Goal: Use online tool/utility: Utilize a website feature to perform a specific function

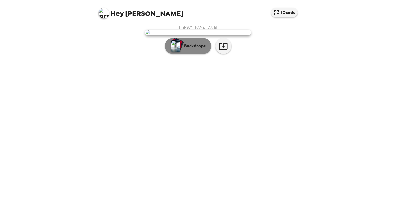
click at [200, 54] on button "Backdrops" at bounding box center [188, 46] width 46 height 16
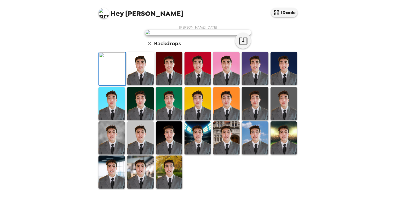
click at [137, 85] on img at bounding box center [140, 68] width 26 height 33
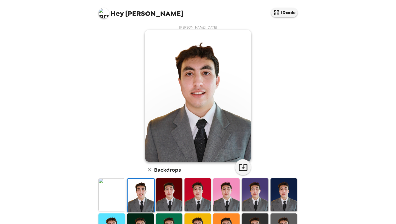
scroll to position [97, 0]
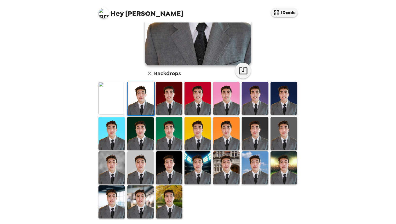
click at [166, 198] on img at bounding box center [169, 201] width 26 height 33
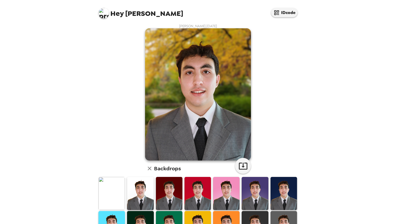
scroll to position [1, 0]
click at [140, 185] on img at bounding box center [140, 193] width 26 height 33
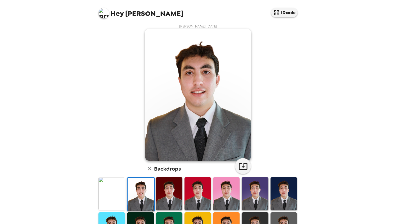
click at [119, 188] on img at bounding box center [111, 193] width 26 height 33
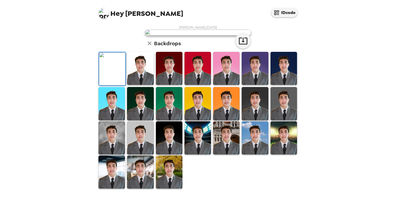
click at [141, 85] on img at bounding box center [140, 68] width 26 height 33
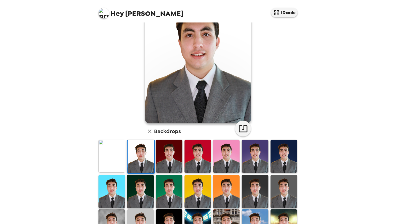
scroll to position [0, 0]
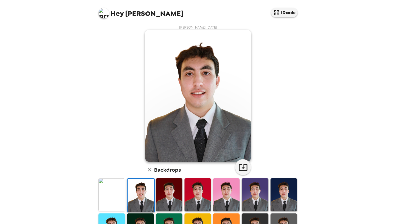
click at [265, 196] on img at bounding box center [283, 194] width 26 height 33
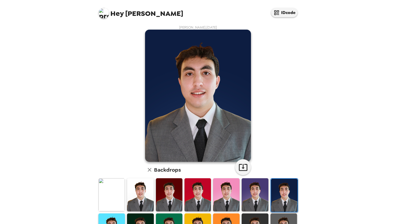
click at [252, 200] on img at bounding box center [254, 194] width 26 height 33
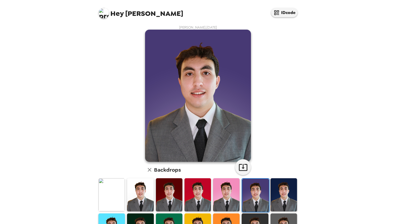
click at [147, 186] on img at bounding box center [140, 194] width 26 height 33
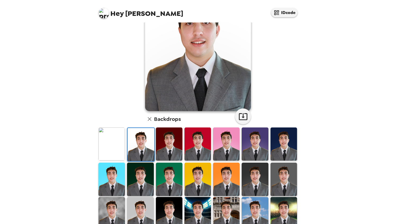
scroll to position [52, 0]
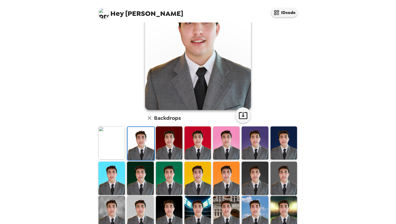
click at [132, 180] on img at bounding box center [140, 178] width 26 height 33
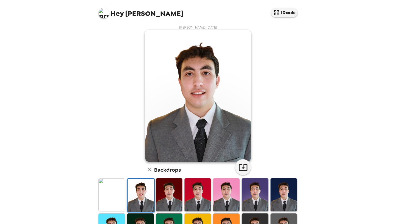
scroll to position [97, 0]
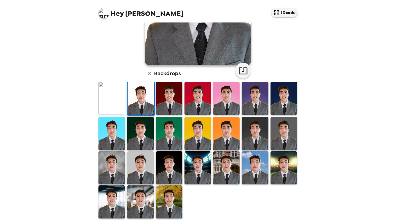
drag, startPoint x: 280, startPoint y: 134, endPoint x: 157, endPoint y: 166, distance: 127.1
click at [280, 134] on img at bounding box center [283, 133] width 26 height 33
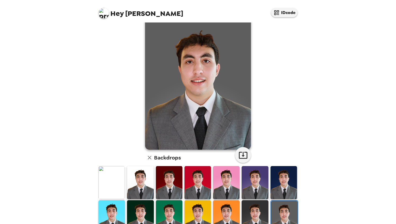
scroll to position [12, 0]
click at [139, 181] on img at bounding box center [140, 182] width 26 height 33
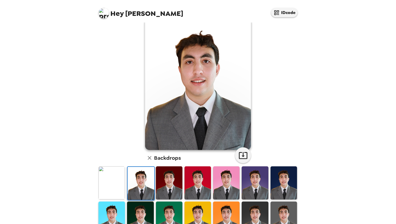
scroll to position [97, 0]
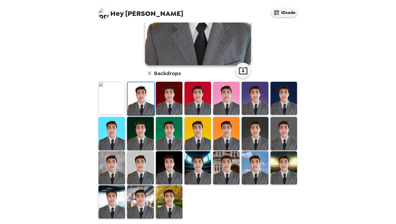
click at [218, 172] on img at bounding box center [226, 167] width 26 height 33
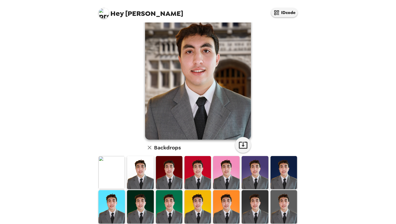
scroll to position [22, 0]
click at [137, 177] on img at bounding box center [140, 172] width 26 height 33
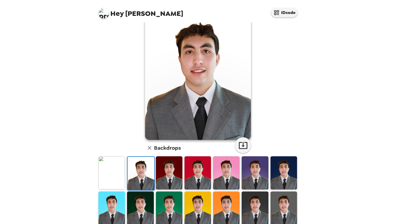
click at [105, 168] on img at bounding box center [111, 172] width 26 height 33
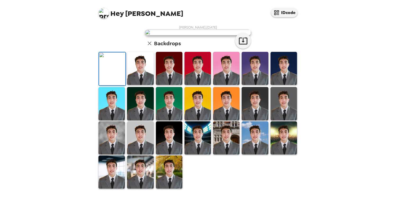
scroll to position [0, 0]
click at [132, 85] on img at bounding box center [140, 68] width 26 height 33
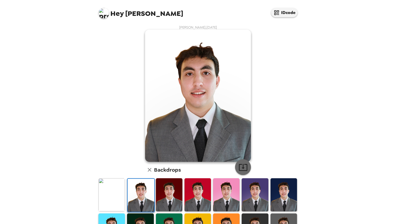
click at [243, 166] on icon "button" at bounding box center [242, 167] width 9 height 9
click at [111, 196] on img at bounding box center [111, 194] width 26 height 33
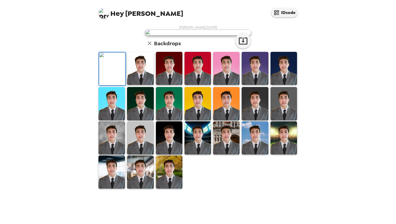
scroll to position [86, 0]
click at [275, 120] on img at bounding box center [283, 103] width 26 height 33
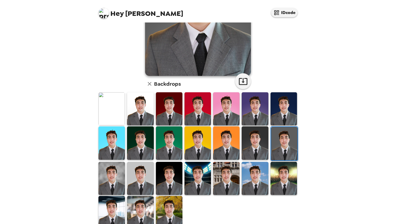
click at [143, 176] on img at bounding box center [140, 178] width 26 height 33
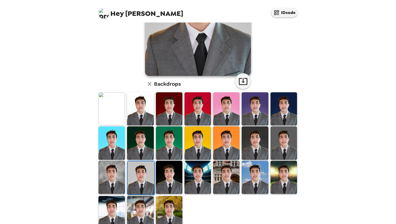
scroll to position [0, 0]
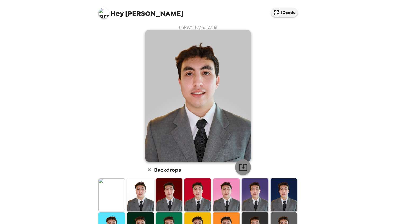
click at [239, 167] on icon "button" at bounding box center [242, 167] width 9 height 9
